Goal: Use online tool/utility: Utilize a website feature to perform a specific function

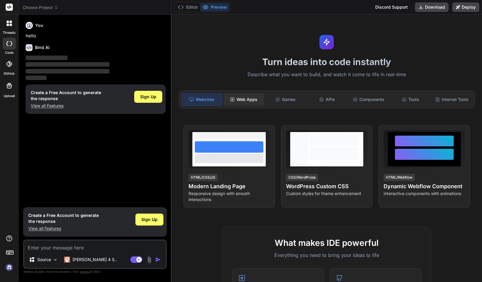
click at [249, 99] on div "Web Apps" at bounding box center [244, 99] width 41 height 13
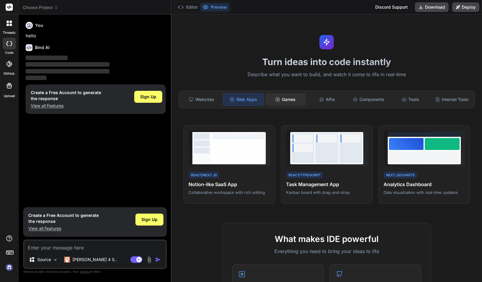
click at [282, 97] on div "Games" at bounding box center [285, 99] width 41 height 13
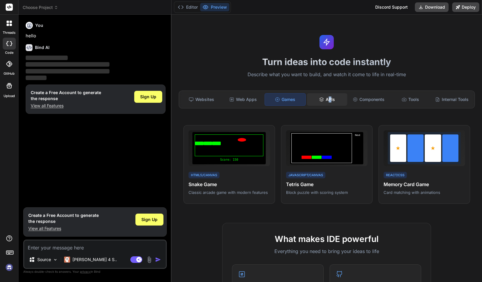
click at [328, 102] on div "APIs" at bounding box center [327, 99] width 41 height 13
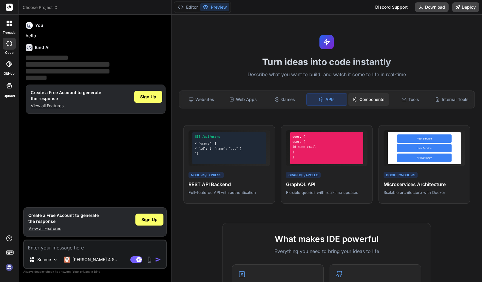
drag, startPoint x: 328, startPoint y: 102, endPoint x: 377, endPoint y: 101, distance: 48.7
click at [377, 101] on div "Components" at bounding box center [369, 99] width 41 height 13
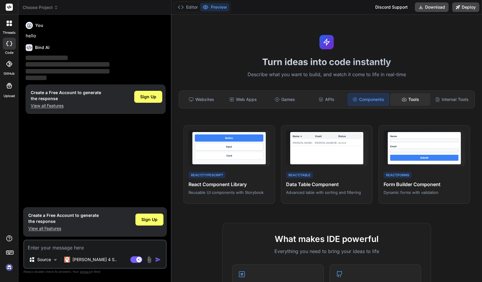
click at [408, 98] on div "Tools" at bounding box center [410, 99] width 41 height 13
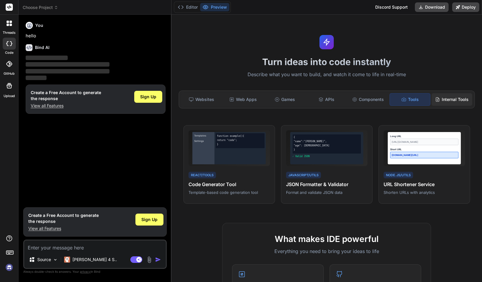
click at [447, 100] on div "Internal Tools" at bounding box center [452, 99] width 41 height 13
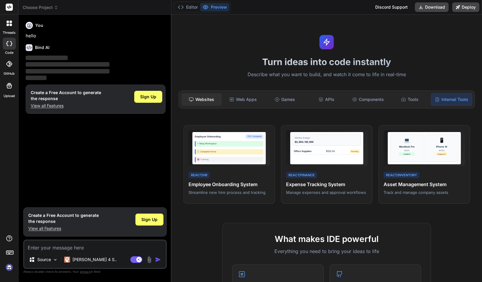
click at [203, 94] on div "Websites" at bounding box center [201, 99] width 41 height 13
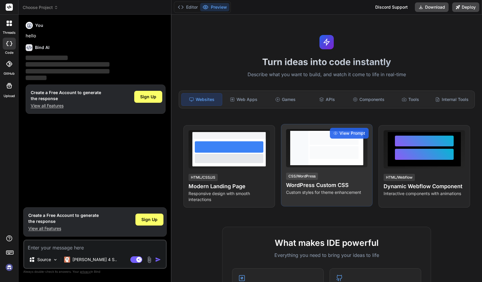
click at [326, 183] on h4 "WordPress Custom CSS" at bounding box center [326, 185] width 81 height 8
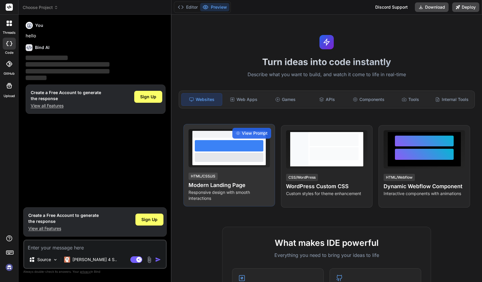
click at [239, 184] on h4 "Modern Landing Page" at bounding box center [229, 185] width 81 height 8
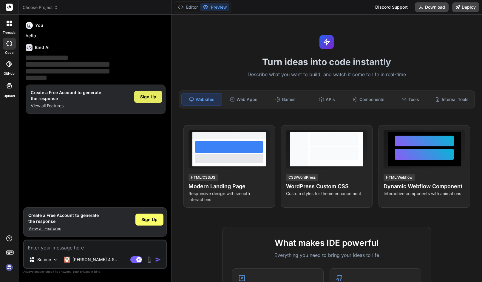
click at [153, 96] on span "Sign Up" at bounding box center [148, 97] width 16 height 6
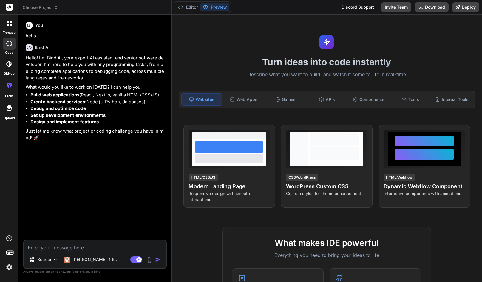
type textarea "x"
click at [245, 97] on div "Web Apps" at bounding box center [244, 99] width 41 height 13
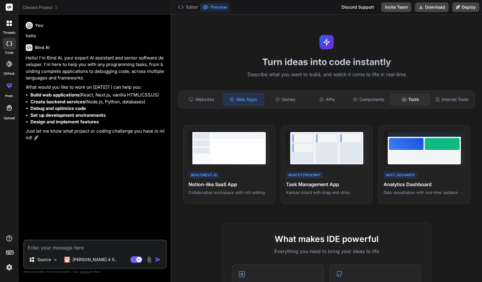
click at [409, 96] on div "Tools" at bounding box center [410, 99] width 41 height 13
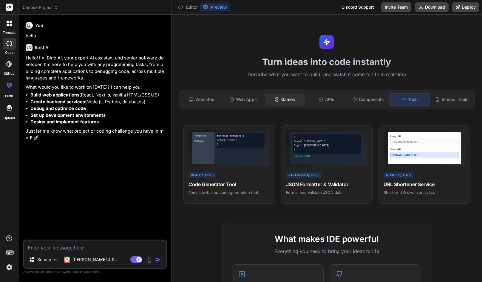
click at [287, 99] on div "Games" at bounding box center [285, 99] width 41 height 13
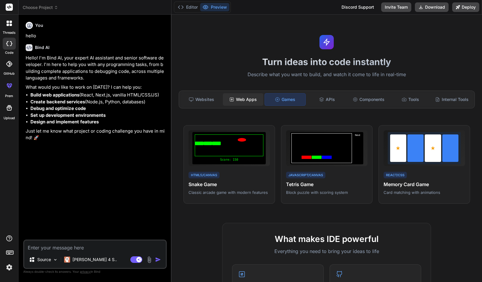
click at [247, 100] on div "Web Apps" at bounding box center [243, 99] width 41 height 13
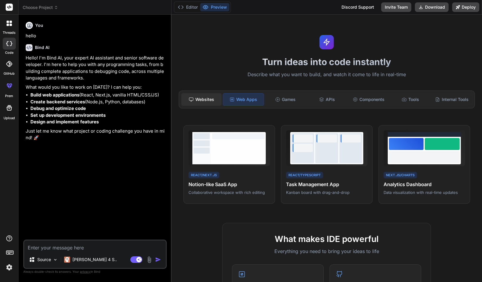
click at [207, 100] on div "Websites" at bounding box center [201, 99] width 41 height 13
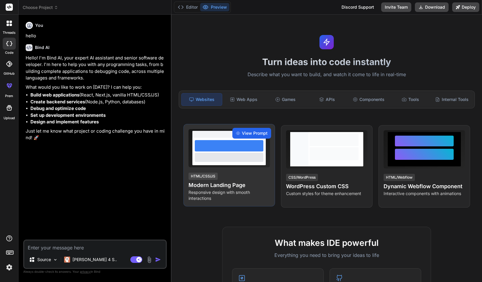
click at [252, 133] on span "View Prompt" at bounding box center [255, 133] width 26 height 6
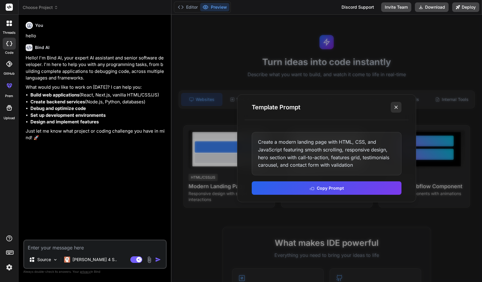
click at [398, 107] on icon at bounding box center [396, 107] width 6 height 6
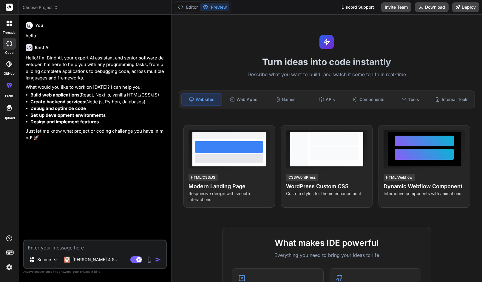
click at [78, 248] on textarea at bounding box center [95, 245] width 142 height 11
paste textarea "### Lore ipsu do si Am co adip eli sedd eiusm te, inc utla et dolor magn ali en…"
type textarea "### Lore ipsu do si Am co adip eli sedd eiusm te, inc utla et dolor magn ali en…"
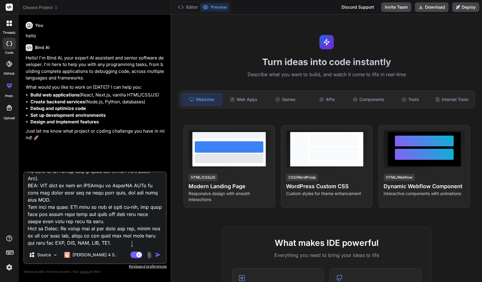
type textarea "x"
type textarea "### Lore ipsu do si Am co adip eli sedd eiusm te, inc utla et dolor magn ali en…"
click at [158, 256] on img "button" at bounding box center [158, 255] width 6 height 6
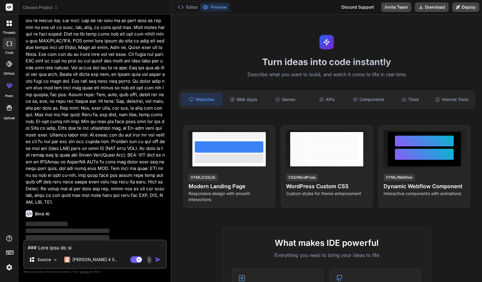
scroll to position [213, 0]
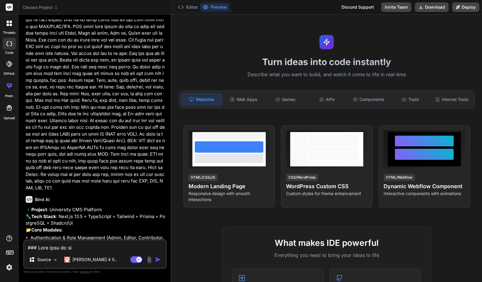
type textarea "x"
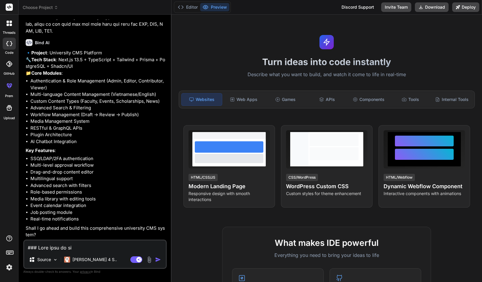
scroll to position [389, 0]
click at [53, 248] on textarea at bounding box center [95, 245] width 142 height 11
type textarea "y"
type textarea "x"
type textarea "ye"
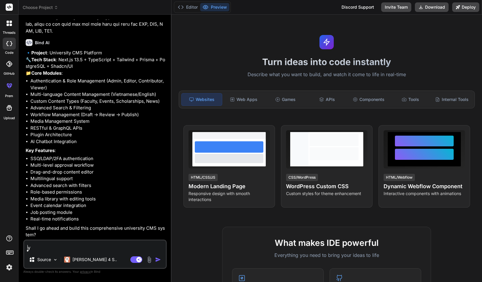
type textarea "x"
type textarea "y"
type textarea "ýe"
type textarea "x"
type textarea "ý"
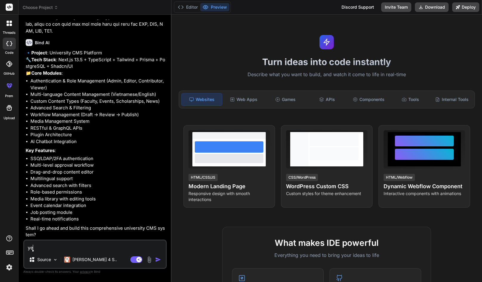
type textarea "yes"
type textarea "x"
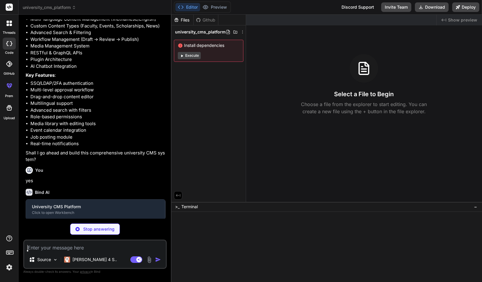
scroll to position [451, 0]
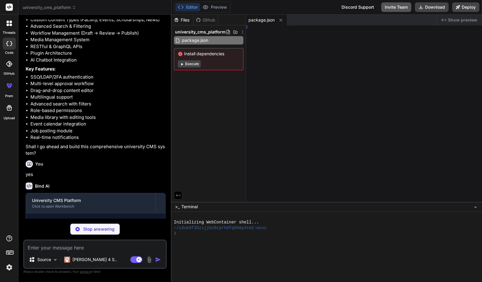
type textarea "x"
type textarea "g"
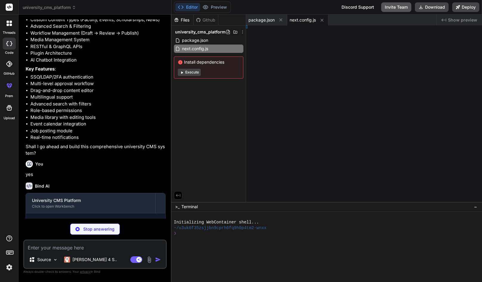
type textarea "x"
type textarea "onfig"
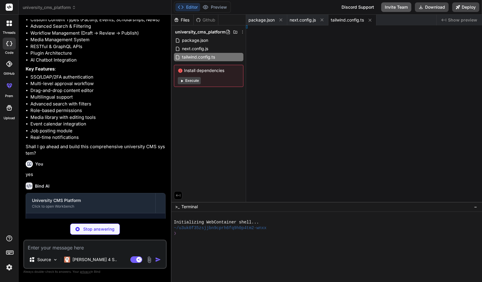
type textarea "x"
type textarea ", }, }"
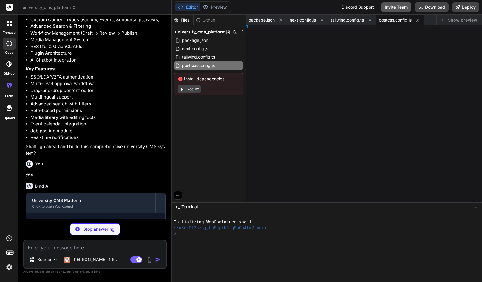
type textarea "x"
type textarea "dules"] }"
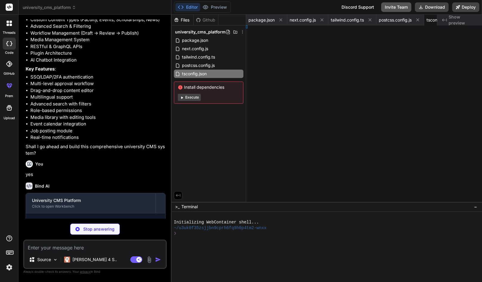
type textarea "x"
type textarea "; }"
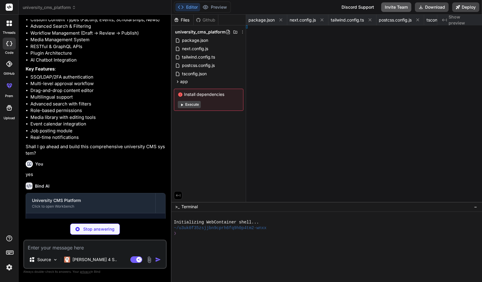
type textarea "x"
type textarea ".ql-editor { min-height: 200px; }"
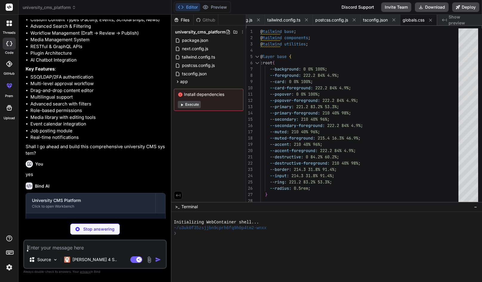
scroll to position [421, 0]
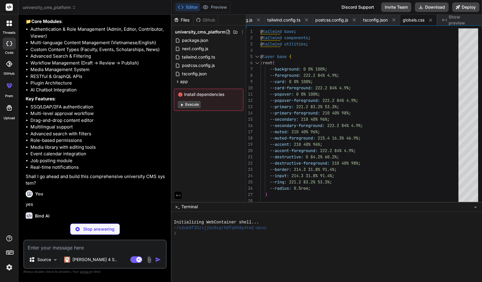
type textarea "x"
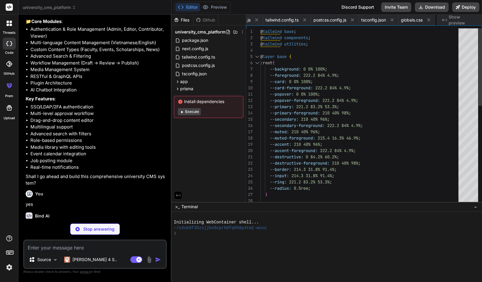
type textarea "x"
type textarea "DATABASE_URL="postgresql://username:password@localhost:5432/university_cms" NEX…"
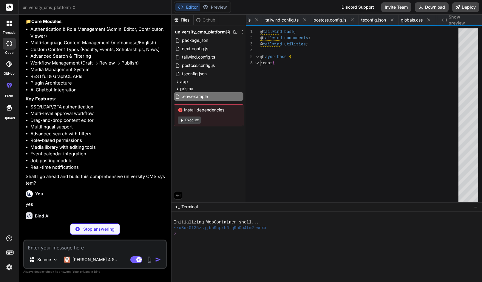
type textarea "x"
type textarea ".replace(/\s+/g, '-') .replace(/[^\w\-]+/g, '') .replace(/\-\-+/g, '-') .replac…"
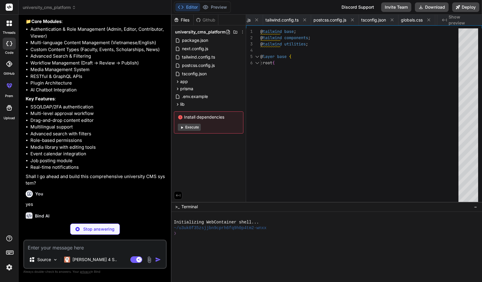
type textarea "x"
type textarea "import { PrismaClient } from '@prisma/client' const globalForPrisma = globalThi…"
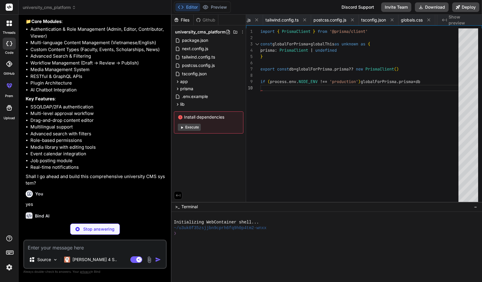
scroll to position [0, 223]
click at [196, 127] on button "Execute" at bounding box center [189, 127] width 23 height 7
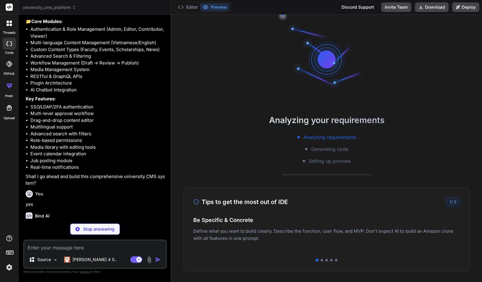
type textarea "x"
type textarea "} }) }"
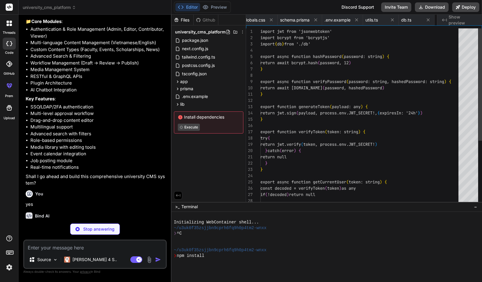
scroll to position [0, 259]
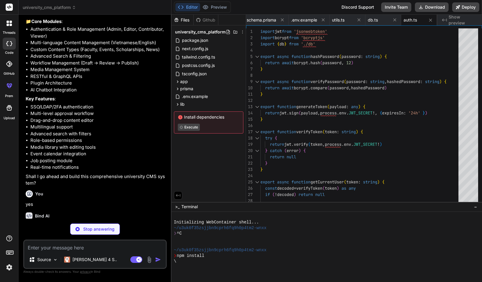
type textarea "x"
type textarea "ref={ref} {...props} /> ) } ) Button.displayName = "Button" export { Button, bu…"
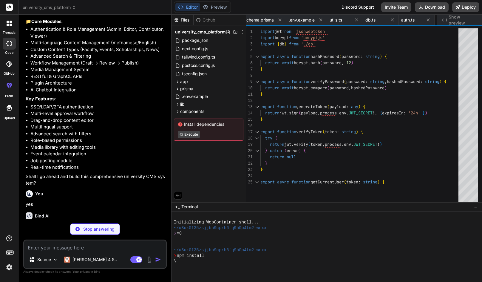
type textarea "x"
type textarea "{...props} /> ) } ) Input.displayName = "Input" export { Input }"
type textarea "x"
type textarea "ref={ref} className={cn("flex items-center p-6 pt-0", className)} {...props} />…"
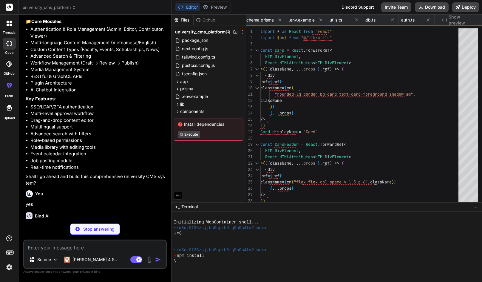
scroll to position [0, 366]
type textarea "x"
type textarea "DialogDescription, }"
type textarea "x"
type textarea "</Link> </li> ) })} </ul> </nav> </div> ) }"
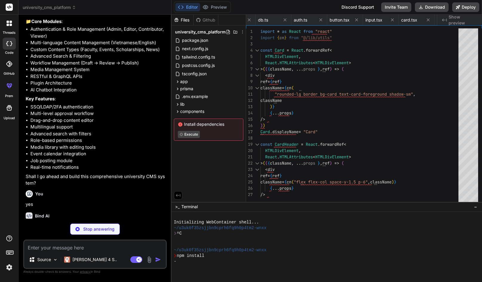
type textarea "x"
type textarea "</DropdownMenuContent> </DropdownMenu> </div> </div> </header> ) }"
type textarea "x"
type textarea "DropdownMenuSeparator, DropdownMenuShortcut, DropdownMenuGroup, DropdownMenuPor…"
type textarea "x"
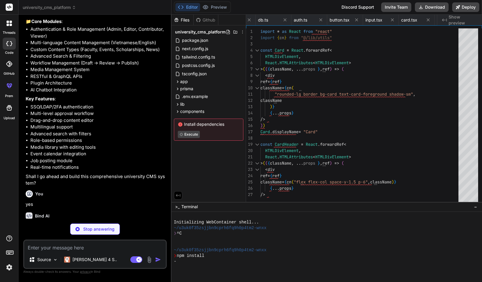
type textarea ") }"
type textarea "x"
type textarea "}"
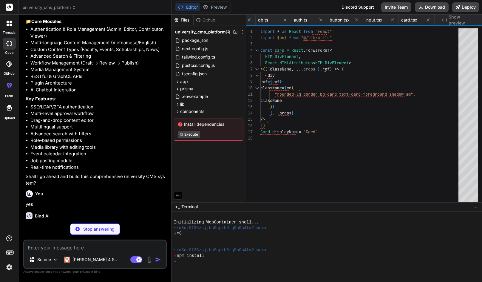
type textarea "x"
type textarea ") }"
type textarea "x"
type textarea "{children} </main> </div> </div> ) }"
type textarea "x"
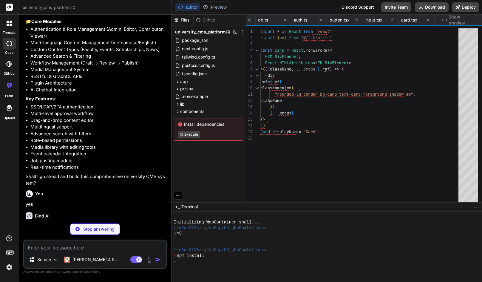
type textarea "</button> </div> </CardContent> </Card> </div> </div> ) }"
type textarea "x"
type textarea "}"
type textarea "x"
type textarea "} }"
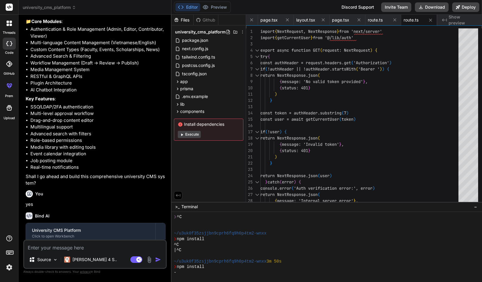
scroll to position [17, 0]
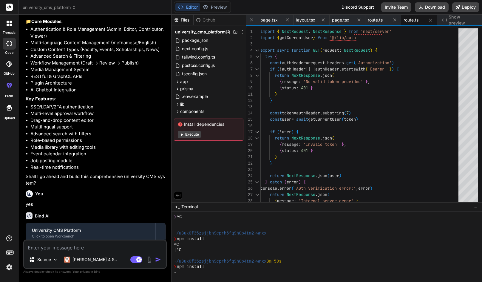
click at [195, 135] on button "Execute" at bounding box center [189, 134] width 23 height 7
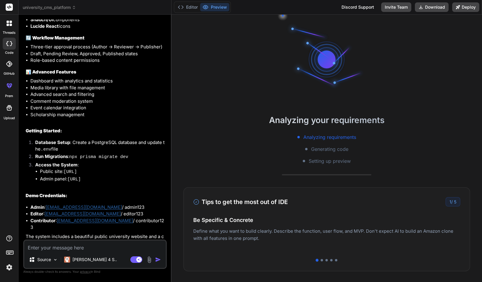
scroll to position [1147, 0]
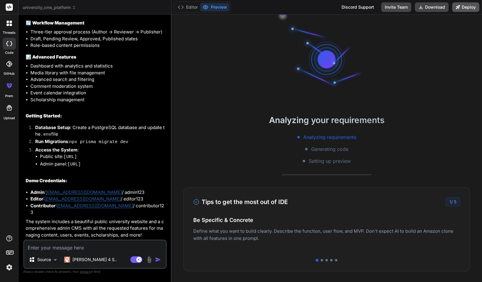
type textarea "x"
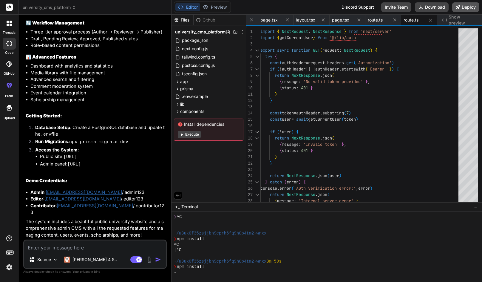
scroll to position [33, 0]
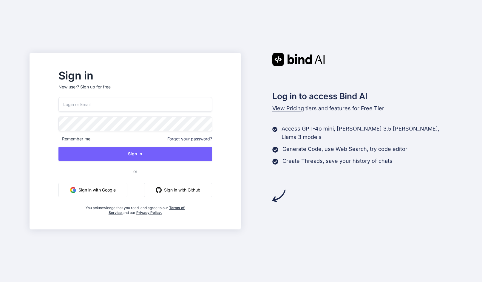
click at [127, 190] on button "Sign in with Google" at bounding box center [92, 190] width 69 height 14
